Goal: Complete application form

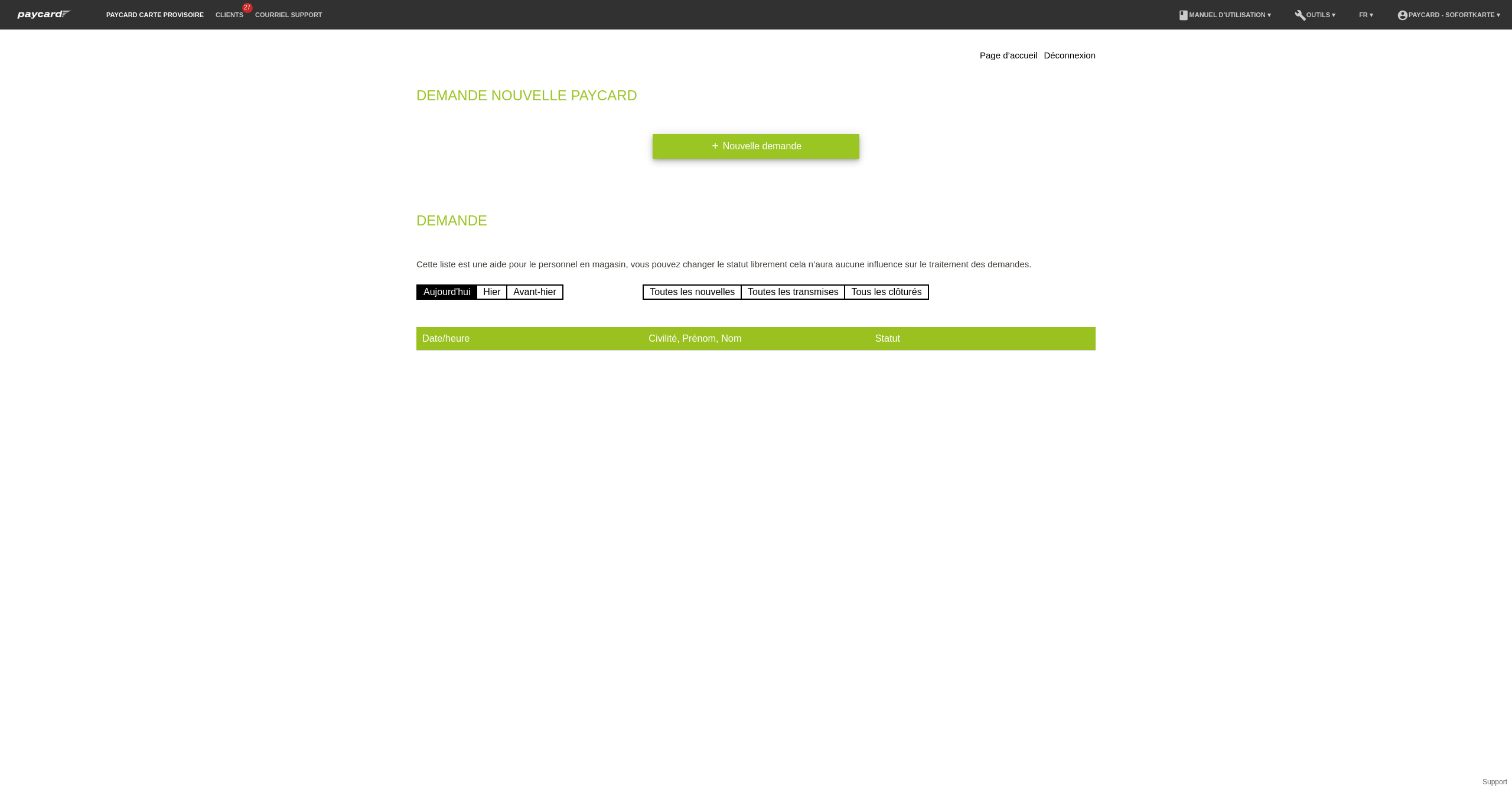
click at [726, 148] on link "add Nouvelle demande" at bounding box center [756, 146] width 207 height 25
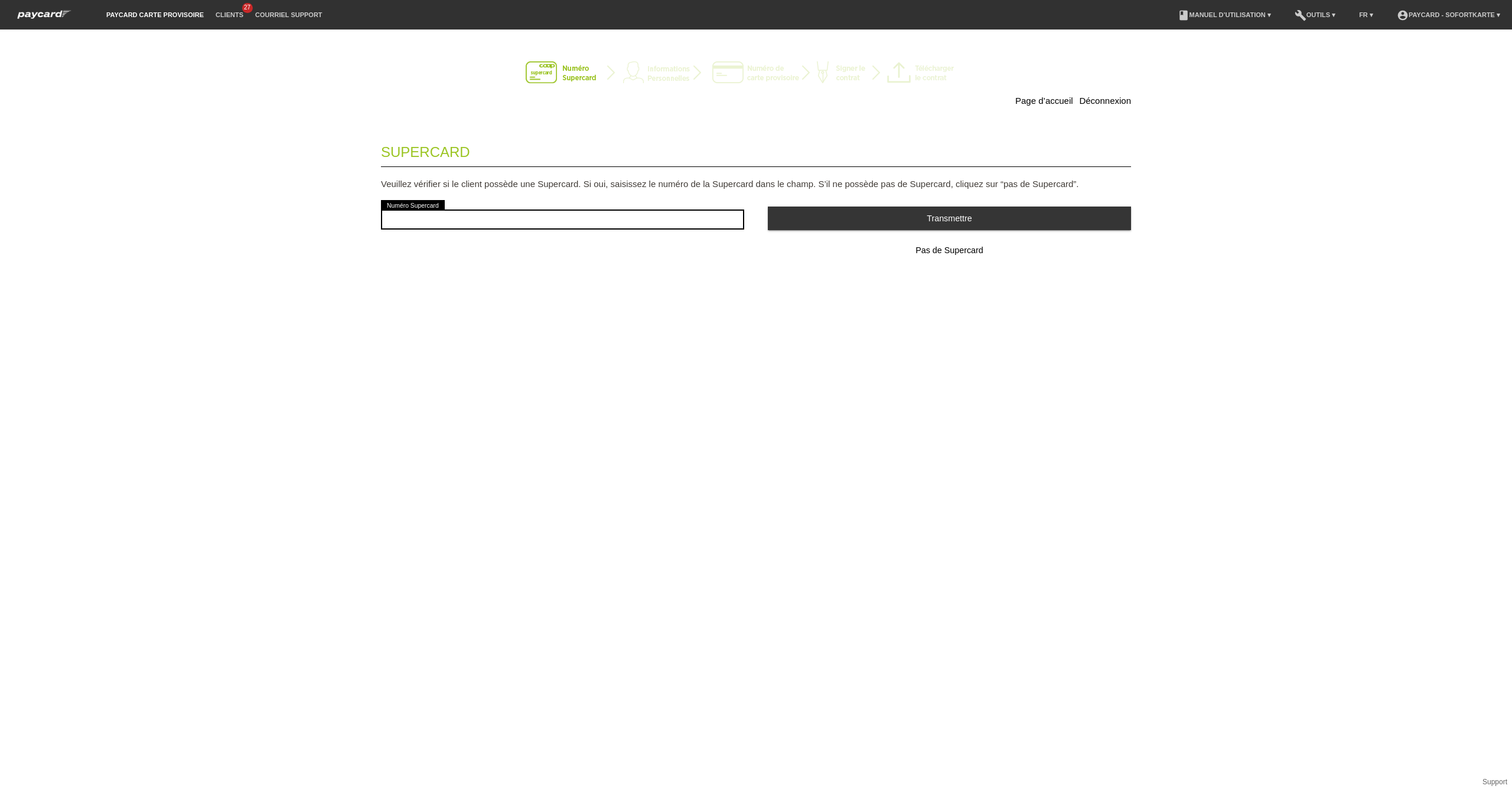
click at [497, 237] on div "error Numéro Supercard" at bounding box center [563, 219] width 364 height 44
click at [506, 220] on input "text" at bounding box center [563, 219] width 364 height 20
type input "2"
click at [975, 252] on span "Pas de Supercard" at bounding box center [949, 250] width 68 height 10
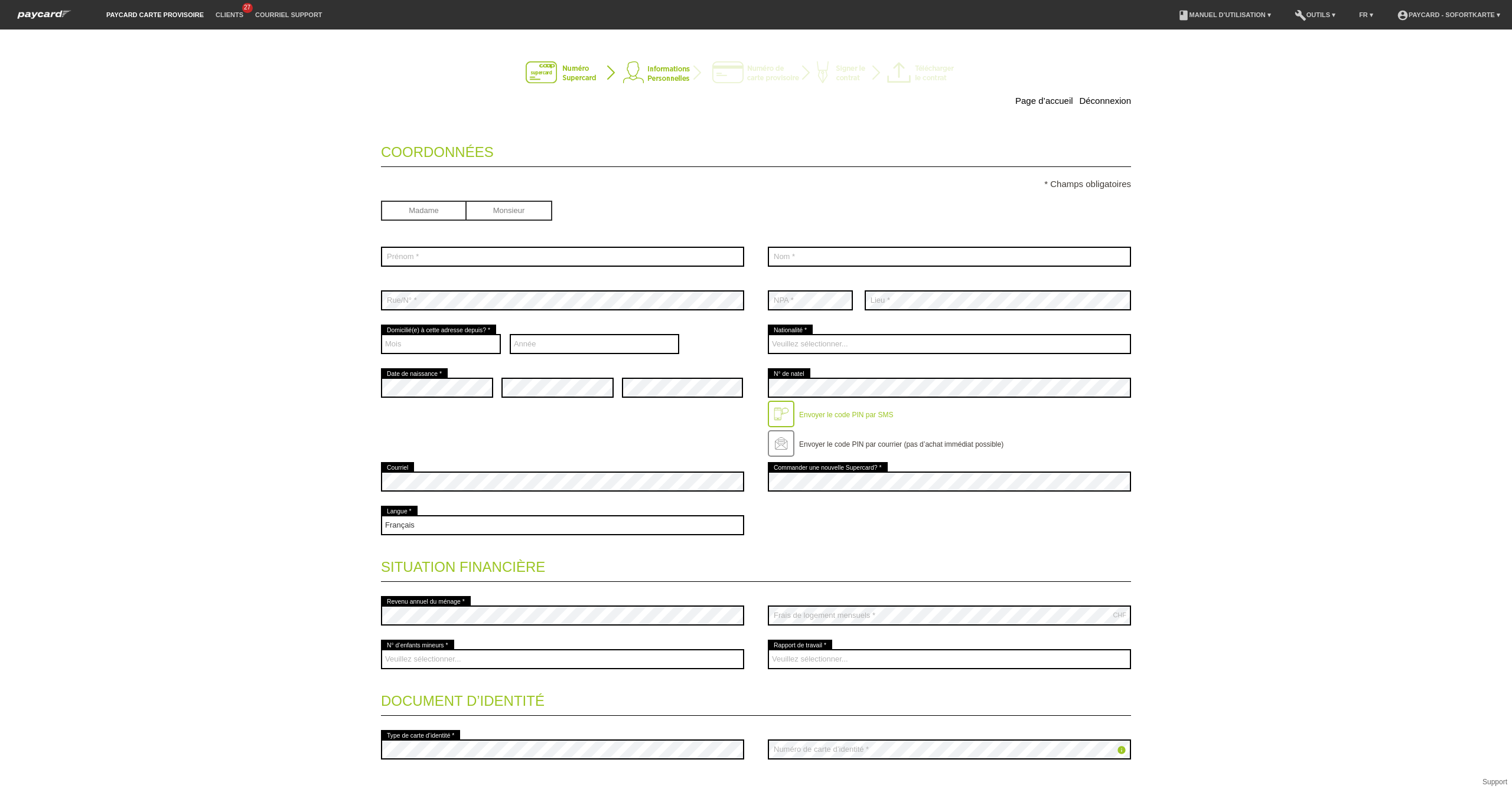
click at [499, 205] on input "radio" at bounding box center [509, 209] width 86 height 18
radio input "true"
click at [440, 219] on label "Madame" at bounding box center [424, 211] width 86 height 20
click at [425, 213] on input "radio" at bounding box center [424, 209] width 86 height 18
radio input "true"
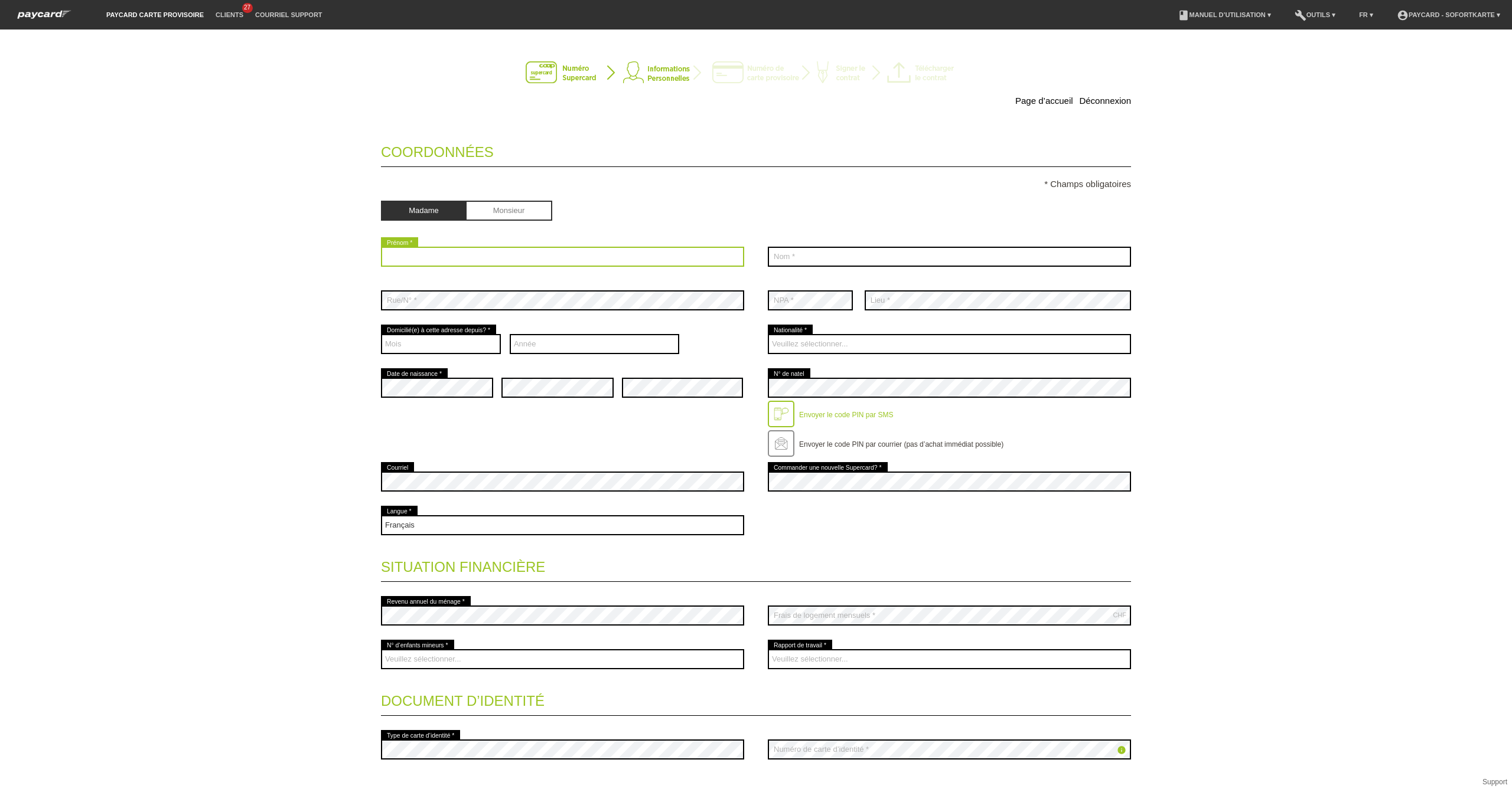
click at [436, 264] on input "text" at bounding box center [563, 257] width 364 height 20
type input "Laura Ophélie"
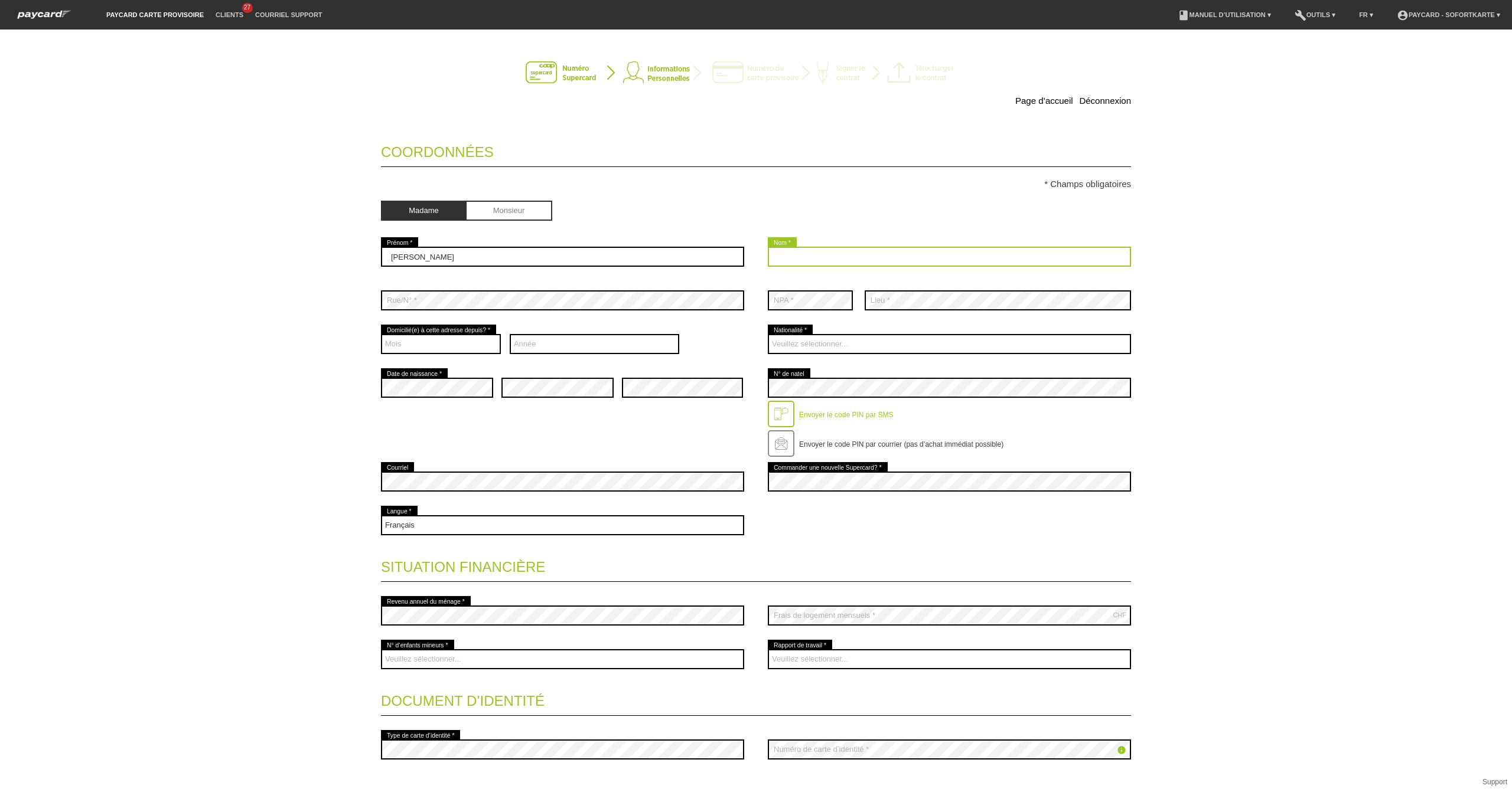
click at [786, 248] on input "text" at bounding box center [949, 257] width 364 height 20
type input "de Jesus dos Santos"
click at [821, 317] on div "error NPA *" at bounding box center [810, 300] width 85 height 44
click at [459, 311] on div "error Rue/N° *" at bounding box center [563, 300] width 364 height 44
click at [451, 357] on div "Mois 01 02 03 04 05 06 07 08 09 10 11 12 error" at bounding box center [441, 344] width 120 height 44
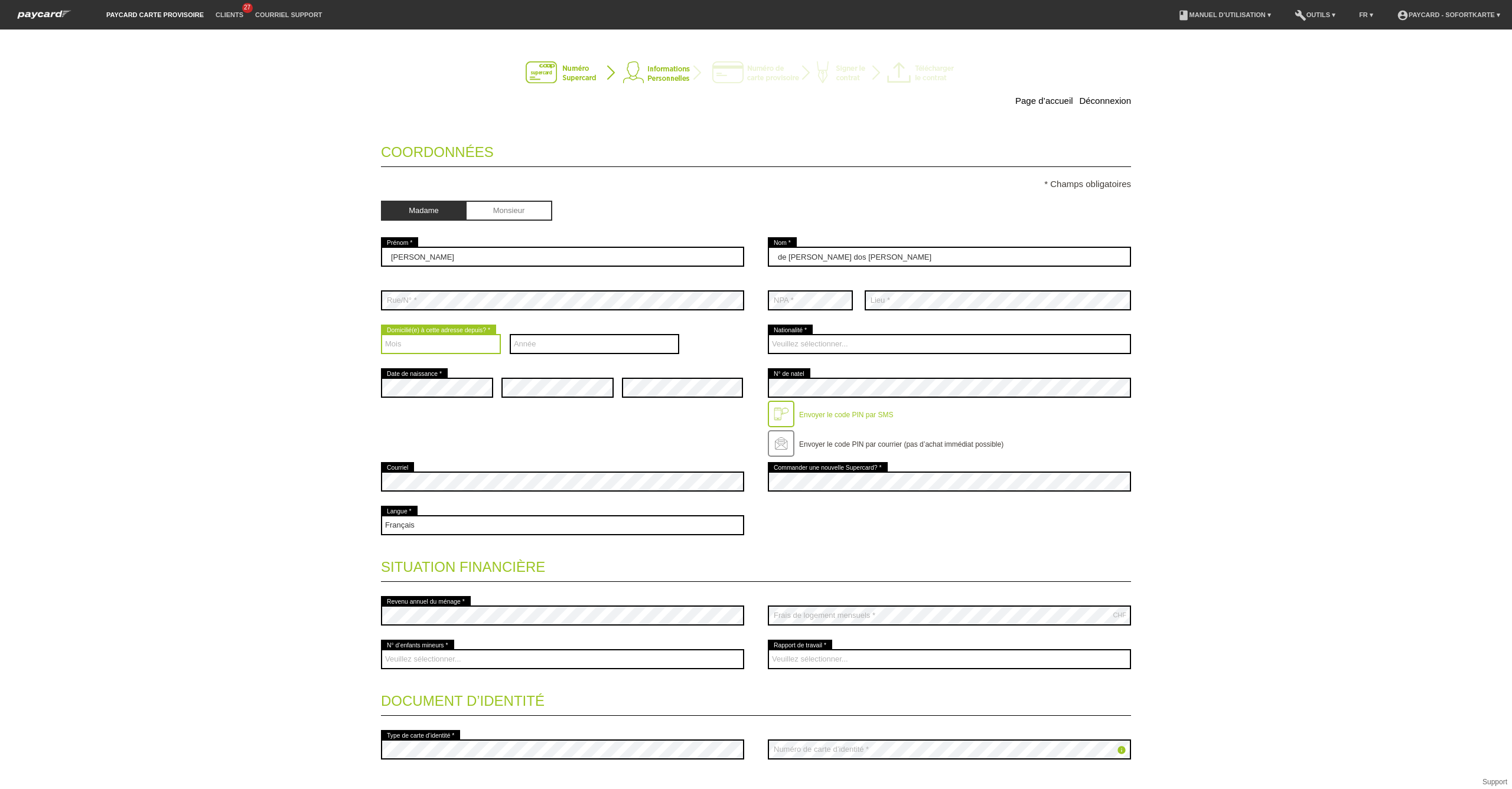
click at [453, 338] on select "Mois 01 02 03 04 05 06 07 08 09 10 11 12" at bounding box center [441, 344] width 120 height 20
select select "09"
click at [381, 334] on select "Mois 01 02 03 04 05 06 07 08 09 10 11 12" at bounding box center [441, 344] width 120 height 20
click at [535, 349] on select "Année 2025 2024 2023 2022 2021 2020 2019 2018 2017 2016" at bounding box center [595, 344] width 170 height 20
select select "2024"
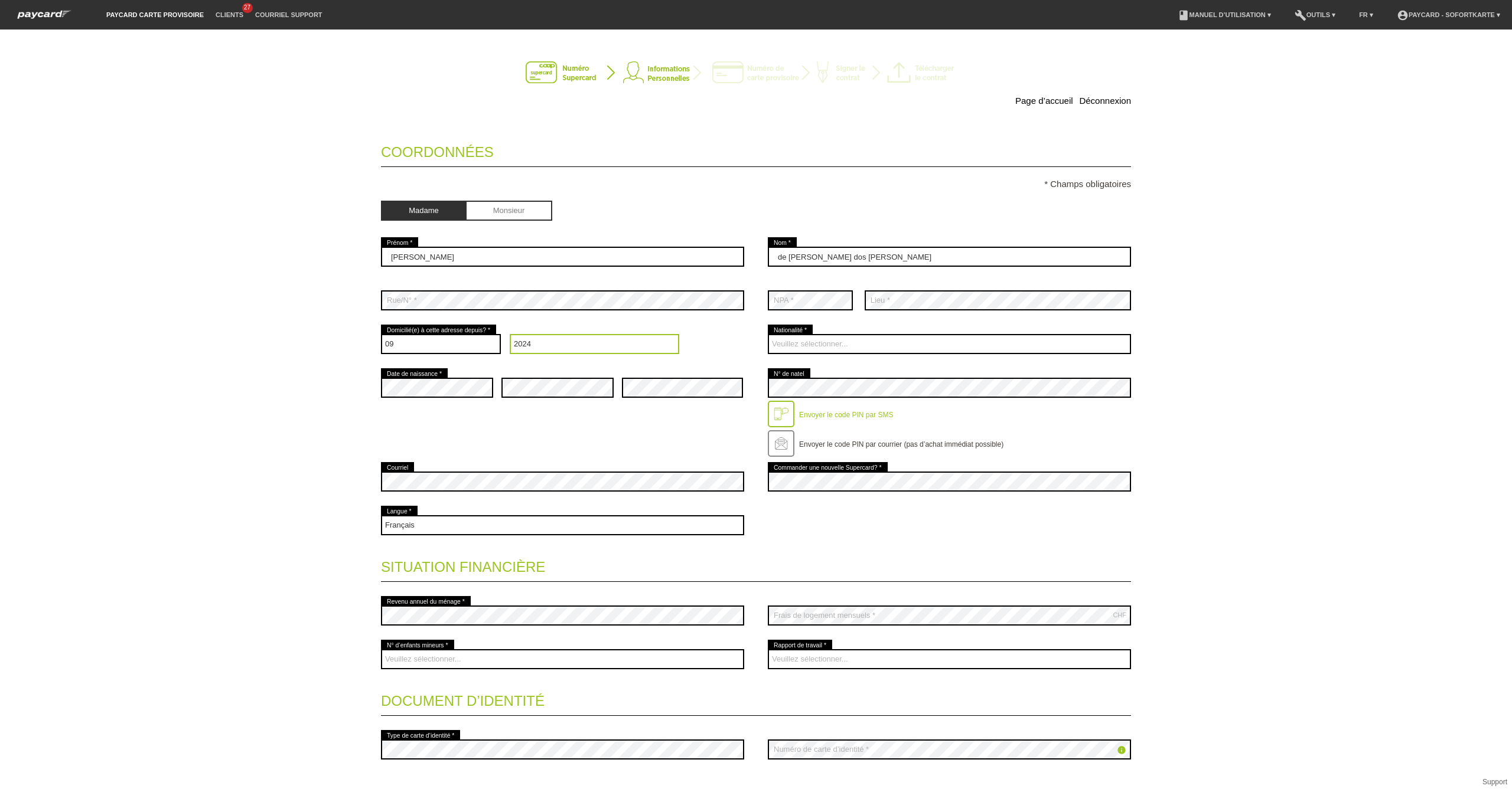
click at [510, 334] on select "Année 2025 2024 2023 2022 2021 2020 2019 2018 2017 2016" at bounding box center [595, 344] width 170 height 20
click at [527, 376] on div "error" at bounding box center [557, 387] width 113 height 44
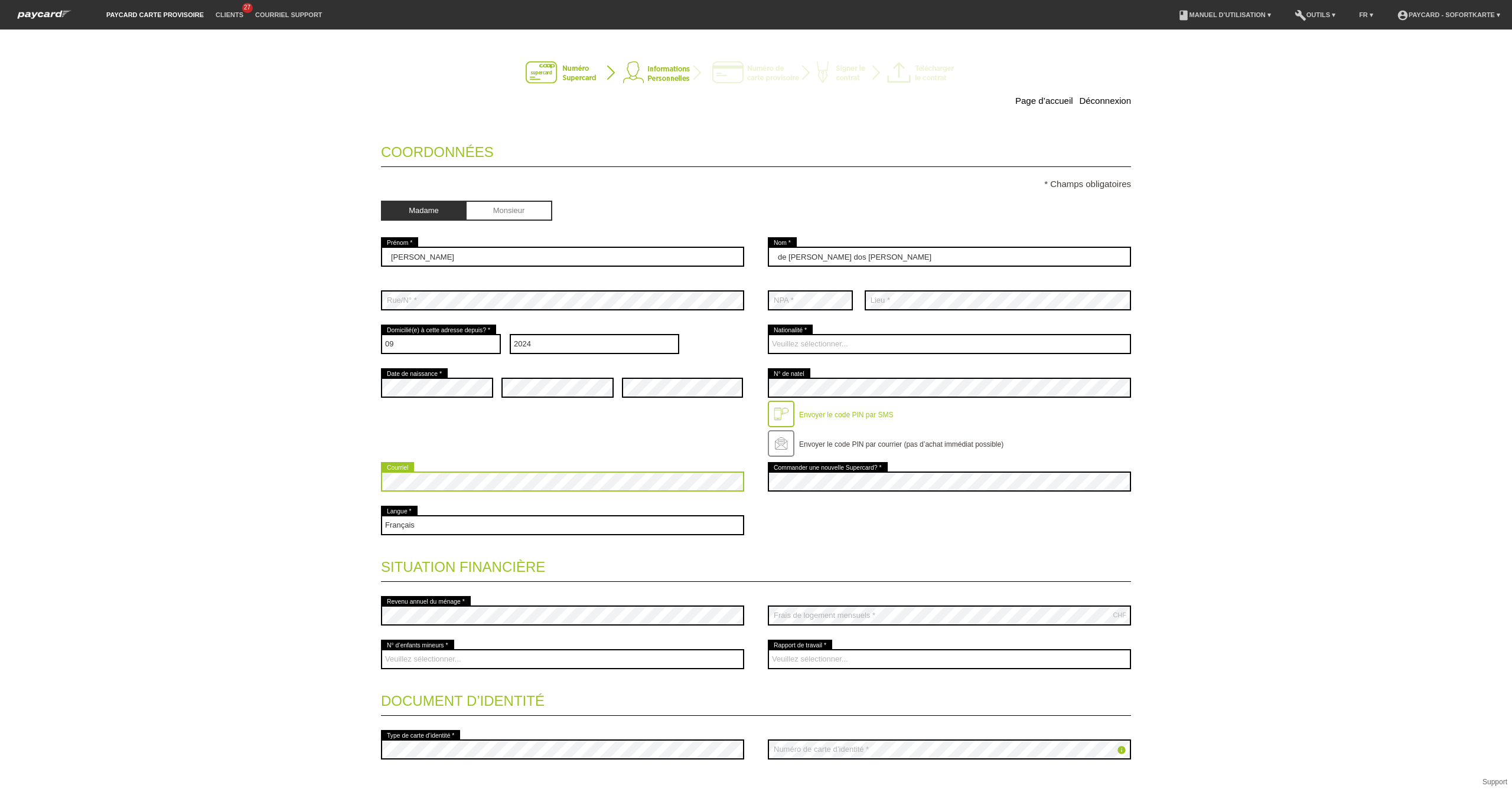
scroll to position [87, 0]
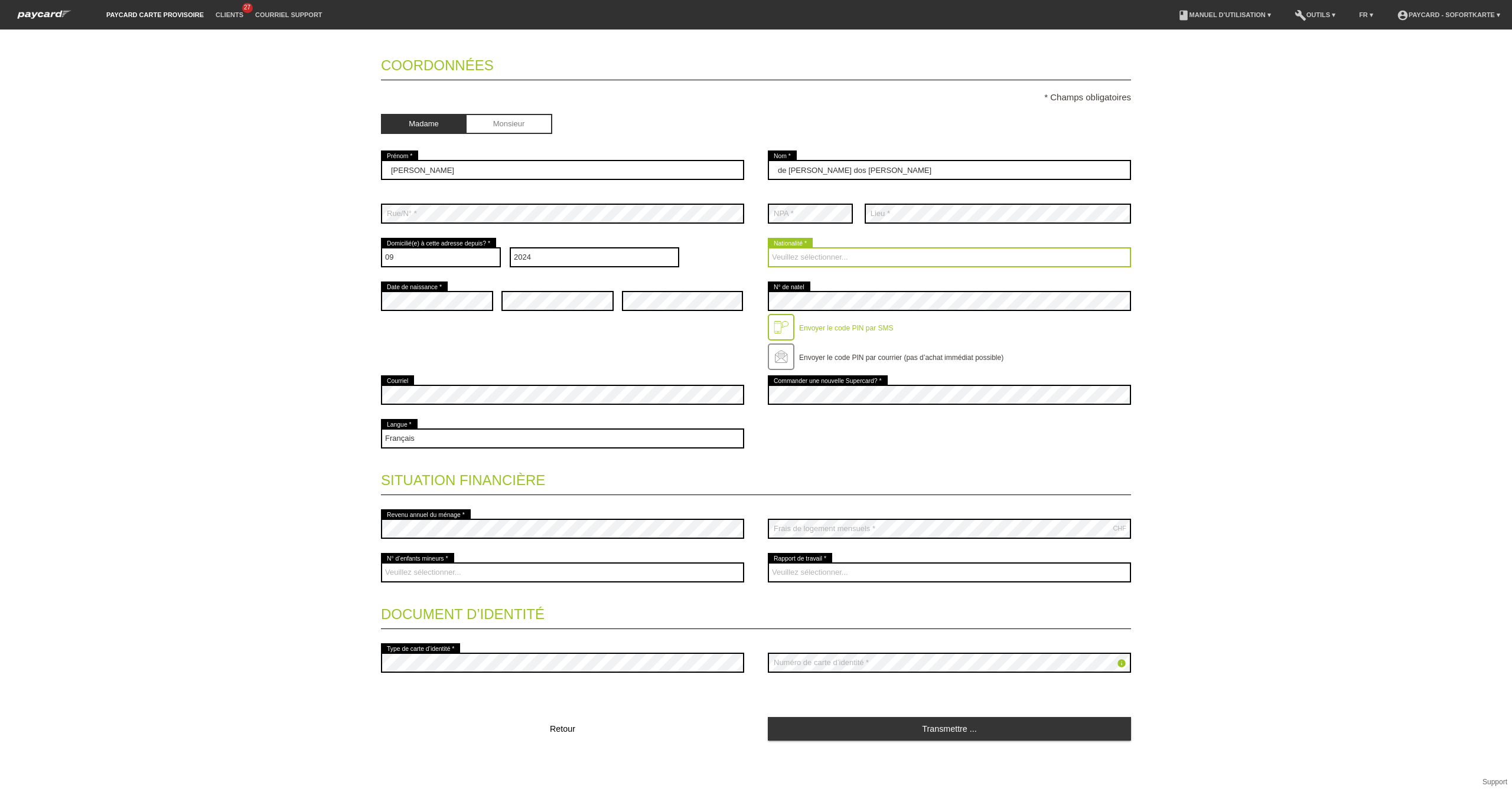
click at [814, 253] on select "Veuillez sélectionner... Suisse Allemagne Autriche Liechtenstein ------------ A…" at bounding box center [949, 257] width 364 height 20
select select "CH"
click at [768, 248] on select "Veuillez sélectionner... Suisse Allemagne Autriche Liechtenstein ------------ A…" at bounding box center [949, 257] width 364 height 20
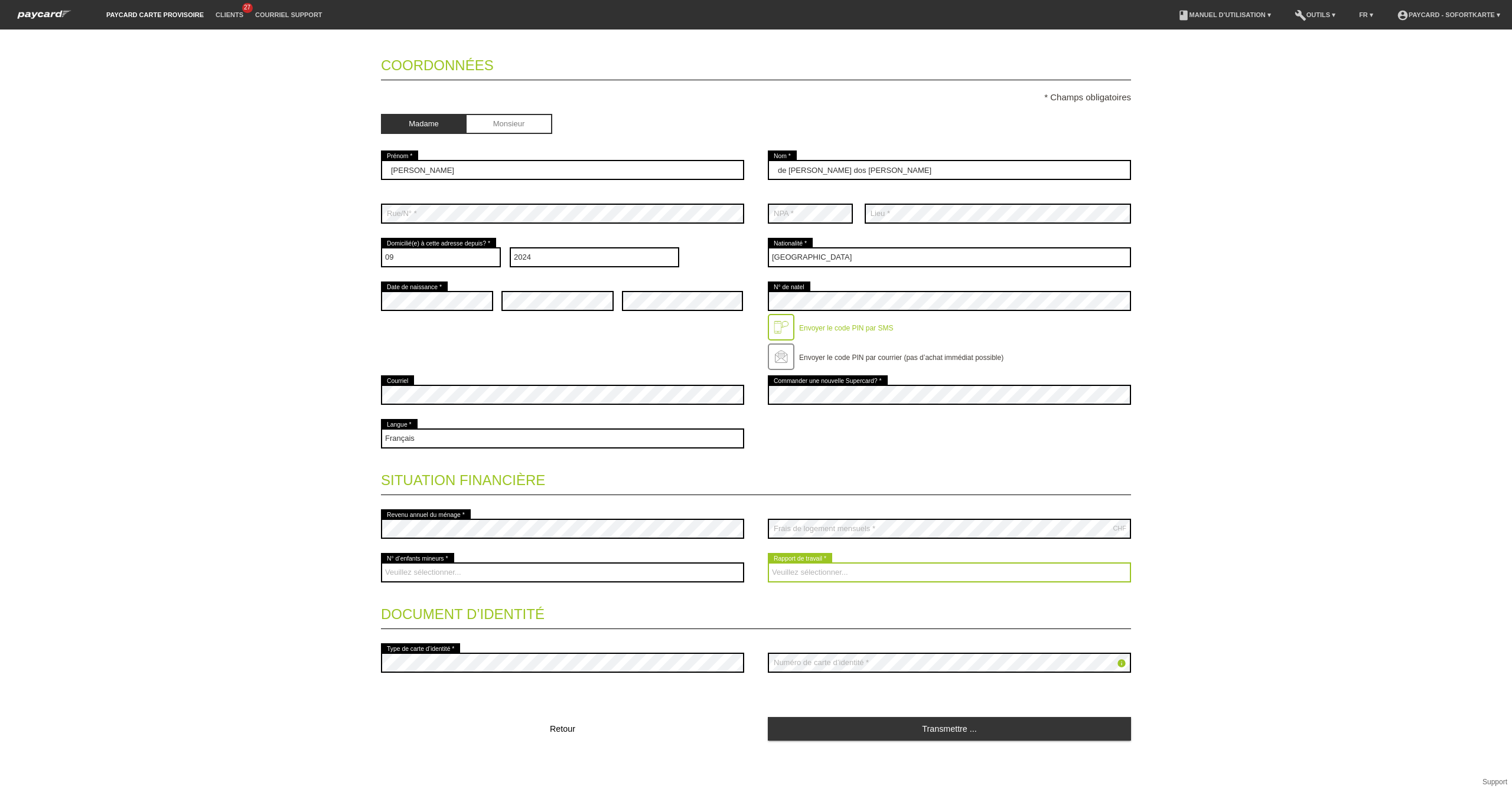
click at [841, 573] on select "Veuillez sélectionner... A durée indéterminée A durée déterminée Apprenti/étudi…" at bounding box center [949, 573] width 364 height 20
click at [768, 563] on select "Veuillez sélectionner... A durée indéterminée A durée déterminée Apprenti/étudi…" at bounding box center [949, 573] width 364 height 20
click at [805, 569] on select "Veuillez sélectionner... A durée indéterminée A durée déterminée Apprenti/étudi…" at bounding box center [949, 573] width 364 height 20
select select "UNLIMITED"
click at [768, 563] on select "Veuillez sélectionner... A durée indéterminée A durée déterminée Apprenti/étudi…" at bounding box center [949, 573] width 364 height 20
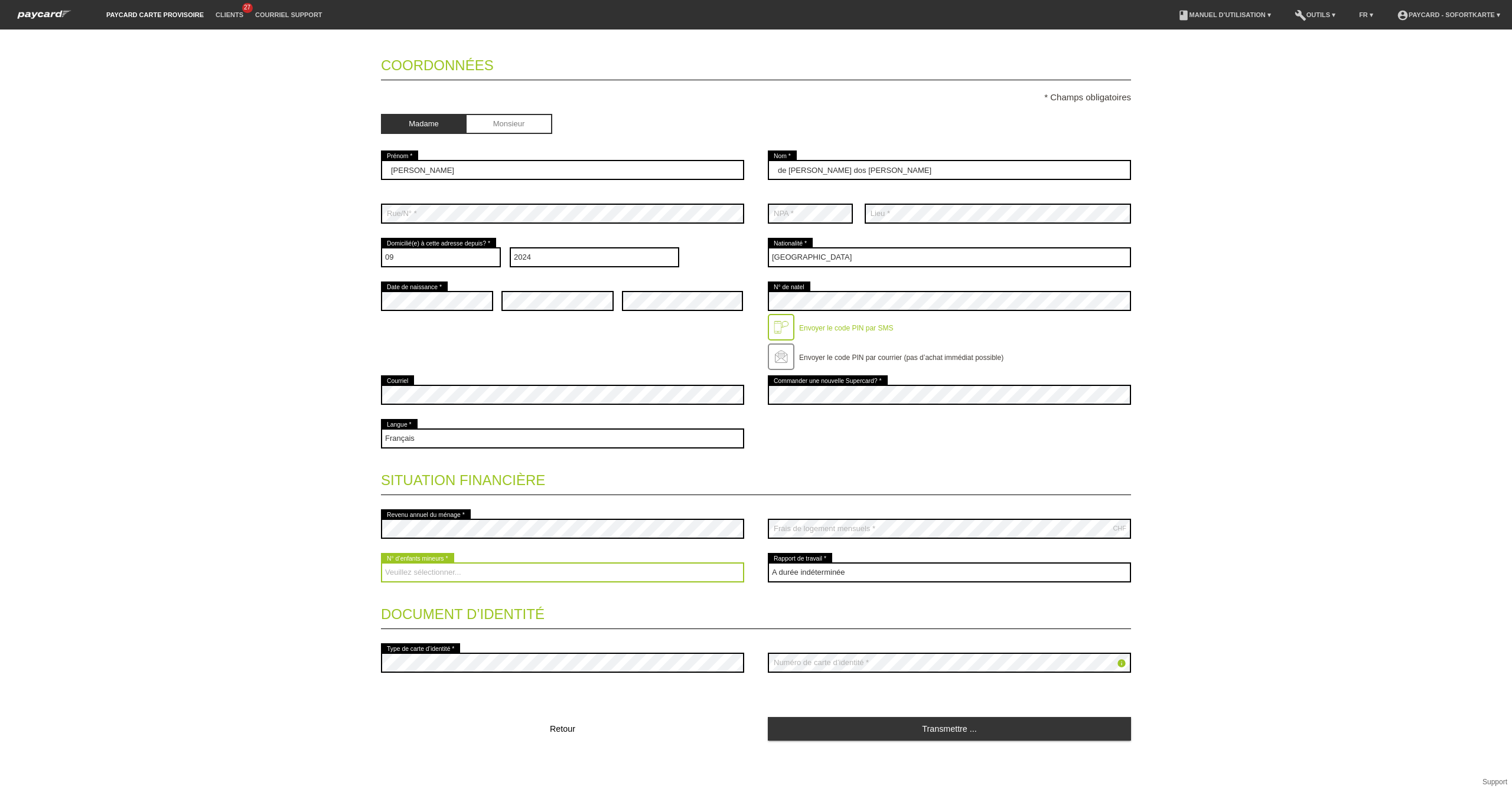
click at [656, 575] on select "Veuillez sélectionner... 0 1 2 3 4 5 6 7 8 9" at bounding box center [563, 573] width 364 height 20
select select "1"
click at [381, 563] on select "Veuillez sélectionner... 0 1 2 3 4 5 6 7 8 9" at bounding box center [563, 573] width 364 height 20
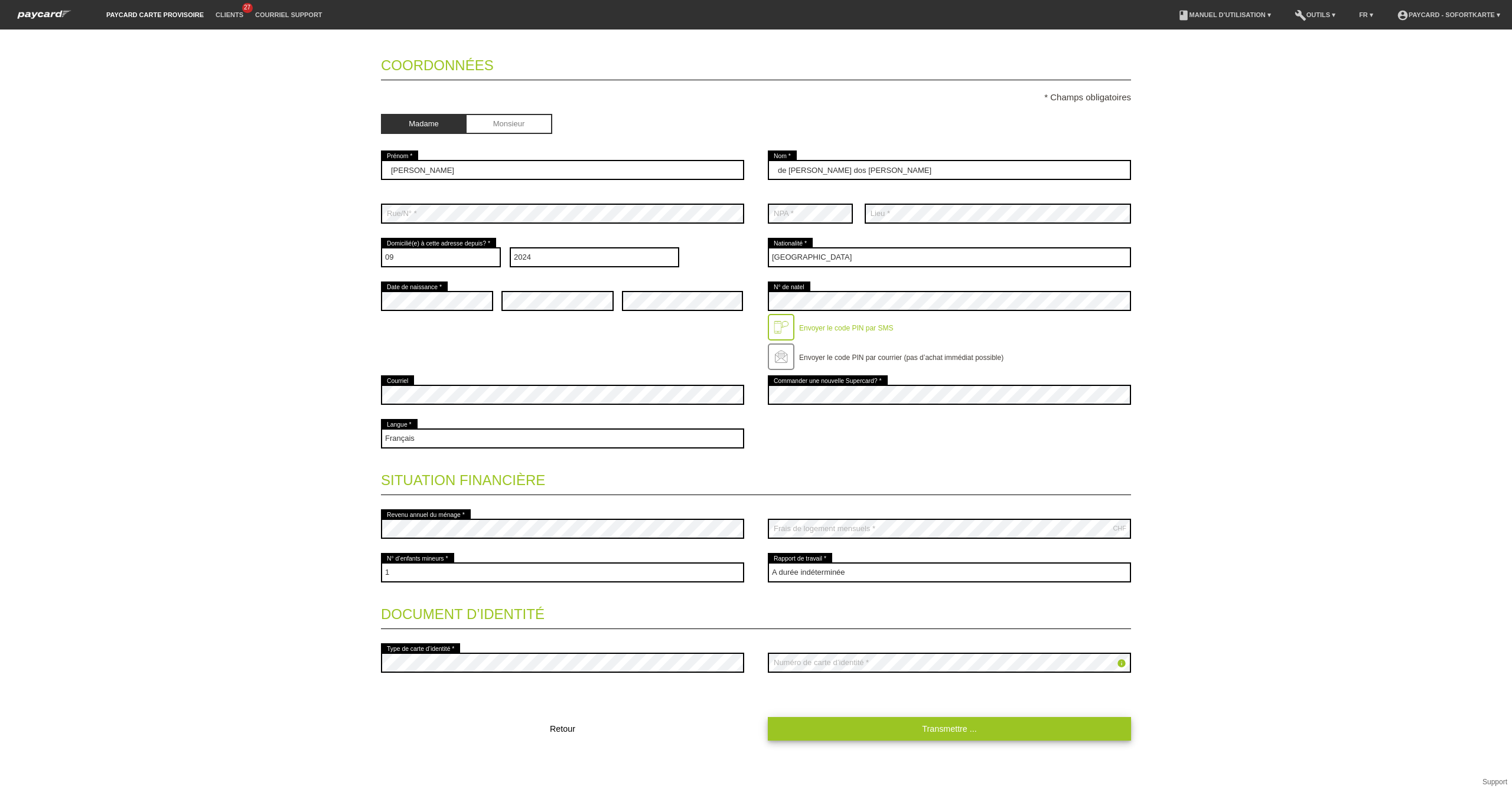
click at [879, 730] on link "Transmettre ..." at bounding box center [949, 728] width 364 height 23
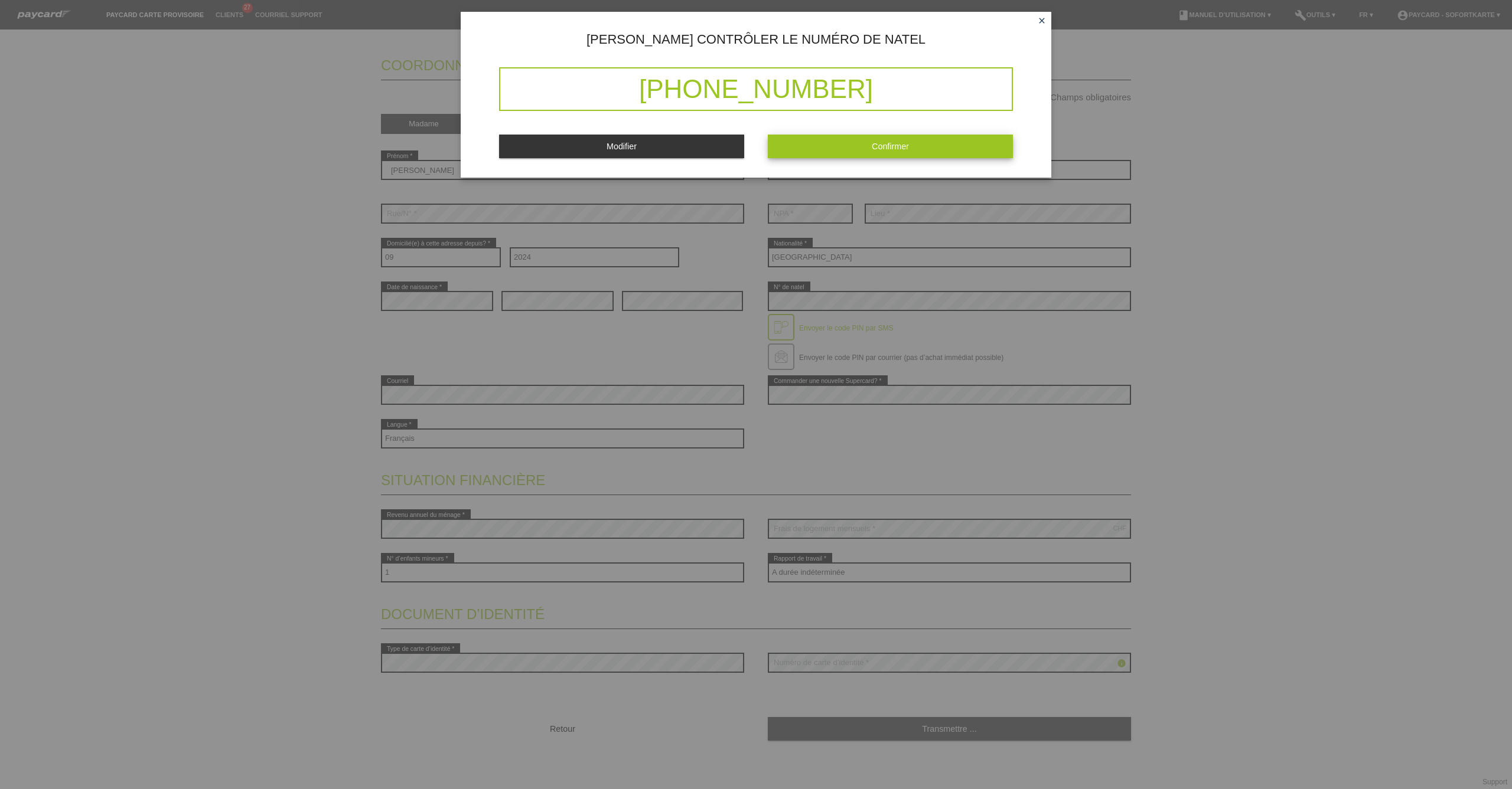
click at [914, 140] on button "Confirmer" at bounding box center [890, 146] width 245 height 23
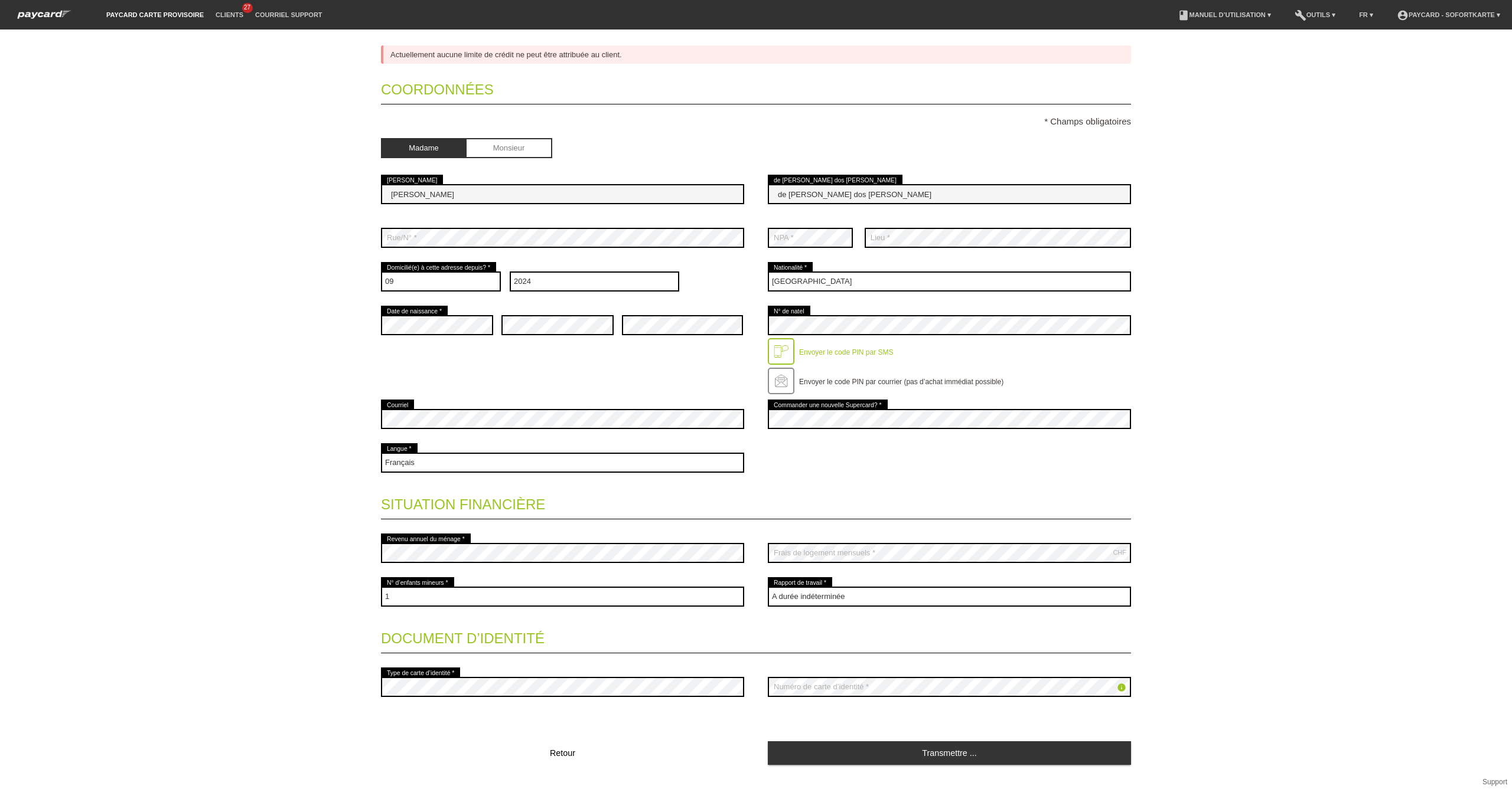
scroll to position [0, 0]
